Goal: Information Seeking & Learning: Check status

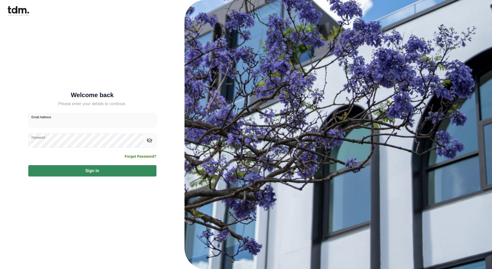
click at [69, 121] on input "Email Address" at bounding box center [93, 120] width 128 height 14
type input "**********"
click at [58, 166] on button "Sign in" at bounding box center [92, 170] width 128 height 11
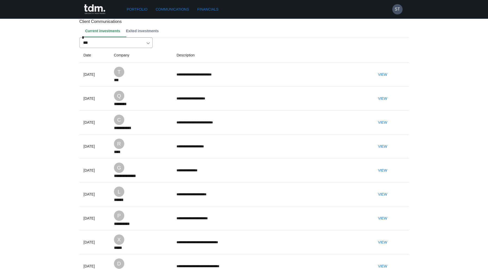
click at [387, 79] on button "View" at bounding box center [382, 75] width 16 height 10
click at [391, 103] on button "View" at bounding box center [382, 99] width 16 height 10
click at [390, 127] on button "View" at bounding box center [382, 123] width 16 height 10
click at [390, 151] on button "View" at bounding box center [382, 146] width 16 height 10
click at [391, 175] on button "View" at bounding box center [382, 170] width 16 height 10
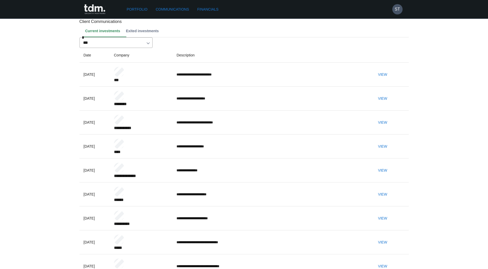
click at [391, 198] on button "View" at bounding box center [382, 194] width 16 height 10
click at [391, 214] on button "View" at bounding box center [382, 218] width 16 height 10
click at [391, 237] on button "View" at bounding box center [382, 242] width 16 height 10
click at [391, 261] on button "View" at bounding box center [382, 266] width 16 height 10
